Goal: Task Accomplishment & Management: Use online tool/utility

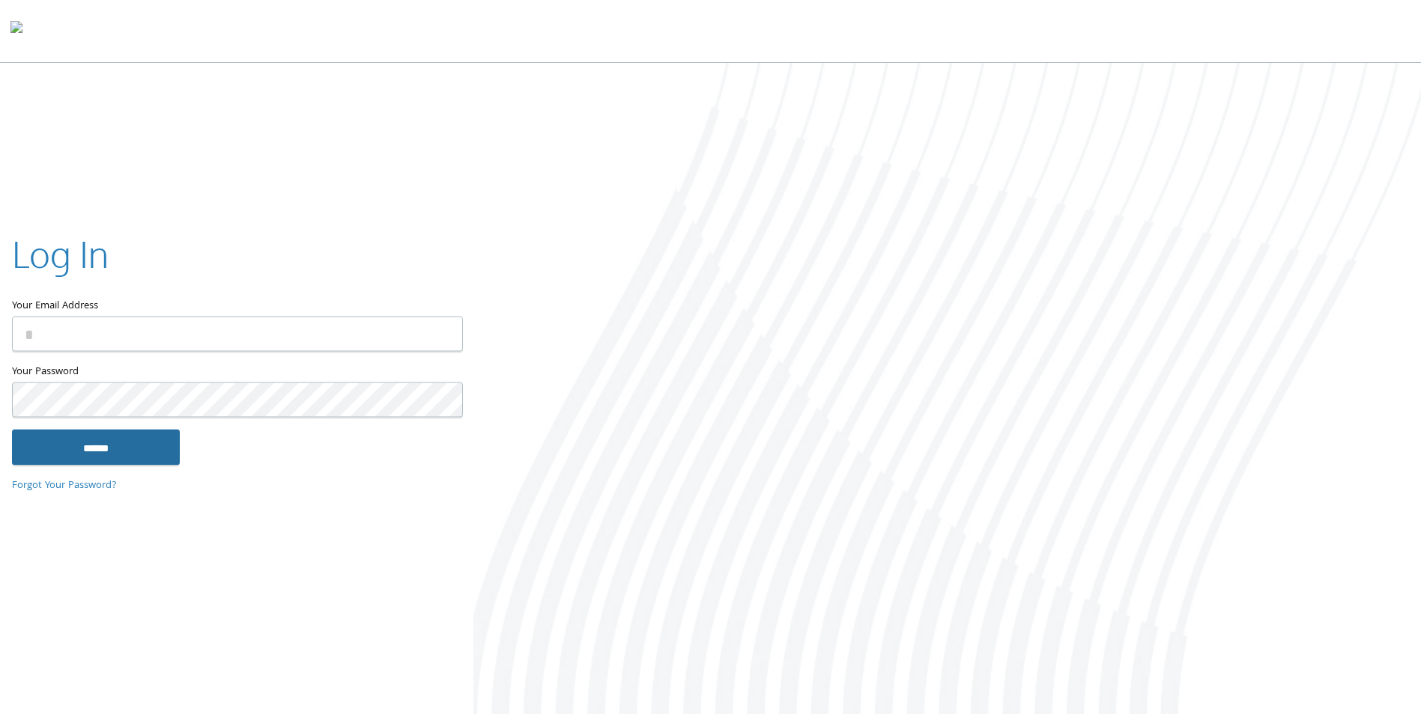
type input "**********"
click at [130, 452] on input "******" at bounding box center [96, 448] width 168 height 36
